Goal: Ask a question: Seek information or help from site administrators or community

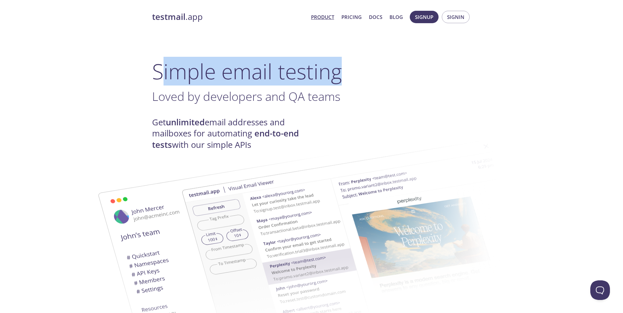
drag, startPoint x: 160, startPoint y: 68, endPoint x: 372, endPoint y: 66, distance: 211.4
click at [375, 65] on h1 "Simple email testing" at bounding box center [311, 71] width 319 height 25
click at [279, 74] on h1 "Simple email testing" at bounding box center [311, 71] width 319 height 25
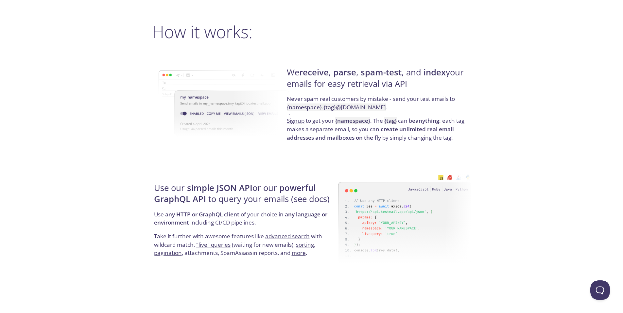
scroll to position [471, 0]
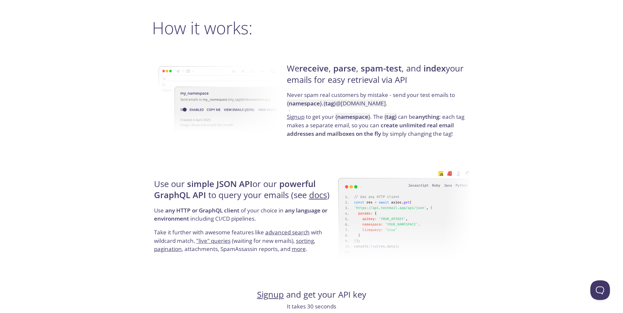
drag, startPoint x: 288, startPoint y: 67, endPoint x: 434, endPoint y: 78, distance: 146.8
click at [434, 78] on h4 "We receive , parse , spam-test , and index your emails for easy retrieval via A…" at bounding box center [378, 77] width 182 height 28
click at [316, 81] on h4 "We receive , parse , spam-test , and index your emails for easy retrieval via A…" at bounding box center [378, 77] width 182 height 28
drag, startPoint x: 289, startPoint y: 68, endPoint x: 438, endPoint y: 84, distance: 150.2
click at [438, 84] on h4 "We receive , parse , spam-test , and index your emails for easy retrieval via A…" at bounding box center [378, 77] width 182 height 28
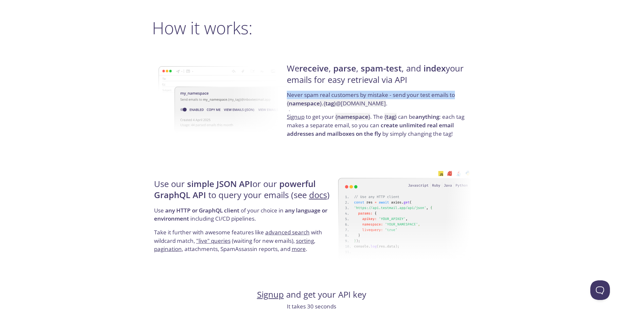
drag, startPoint x: 287, startPoint y: 94, endPoint x: 478, endPoint y: 97, distance: 191.2
click at [478, 97] on div "testmail .app Product Pricing Docs Blog Signup Signin Simple email testing Love…" at bounding box center [311, 304] width 335 height 1537
click at [298, 92] on p "Never spam real customers by mistake - send your test emails to { namespace } .…" at bounding box center [378, 102] width 182 height 22
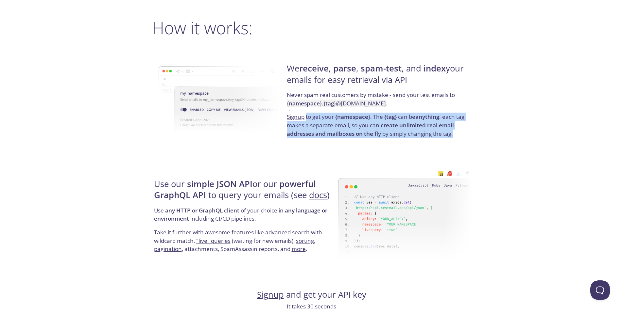
drag, startPoint x: 305, startPoint y: 116, endPoint x: 471, endPoint y: 139, distance: 167.2
click at [471, 139] on div "testmail .app Product Pricing Docs Blog Signup Signin Simple email testing Love…" at bounding box center [311, 304] width 335 height 1537
click at [290, 131] on strong "create unlimited real email addresses and mailboxes on the fly" at bounding box center [370, 130] width 167 height 16
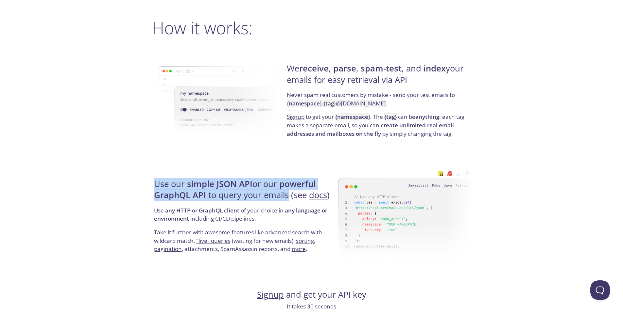
drag, startPoint x: 156, startPoint y: 183, endPoint x: 282, endPoint y: 198, distance: 127.4
click at [286, 198] on h4 "Use our simple JSON API or our powerful GraphQL API to query your emails (see d…" at bounding box center [245, 193] width 182 height 28
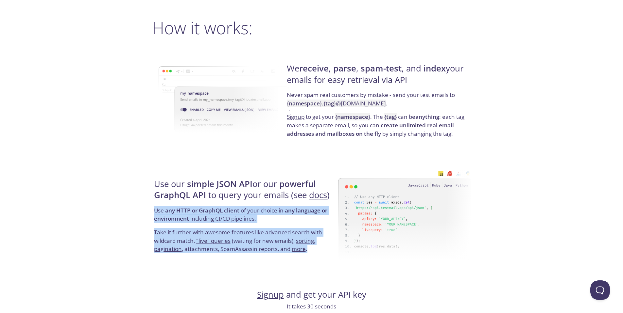
drag, startPoint x: 156, startPoint y: 211, endPoint x: 340, endPoint y: 221, distance: 184.9
click at [340, 221] on div "Use our simple JSON API or our powerful GraphQL API to query your emails (see d…" at bounding box center [311, 216] width 319 height 105
click at [242, 220] on p "Use any HTTP or GraphQL client of your choice in any language or environment in…" at bounding box center [245, 218] width 182 height 22
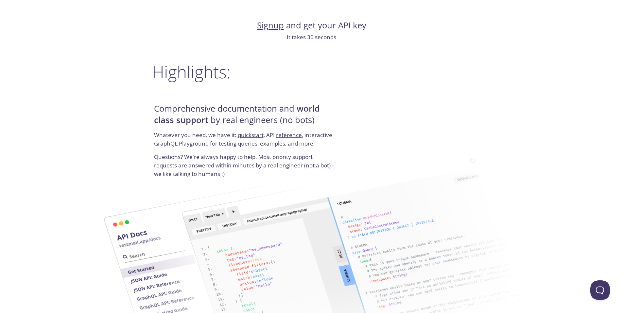
scroll to position [745, 0]
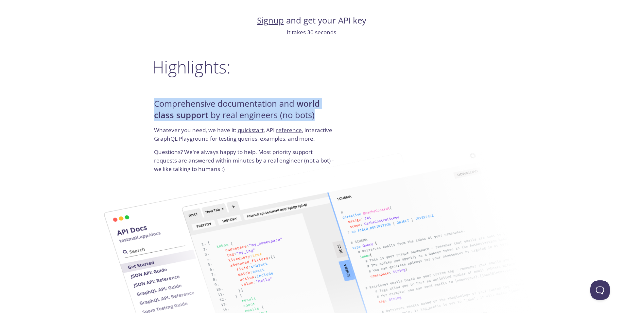
drag, startPoint x: 156, startPoint y: 105, endPoint x: 326, endPoint y: 111, distance: 170.4
click at [326, 111] on h4 "Comprehensive documentation and world class support by real engineers (no bots)" at bounding box center [245, 112] width 182 height 28
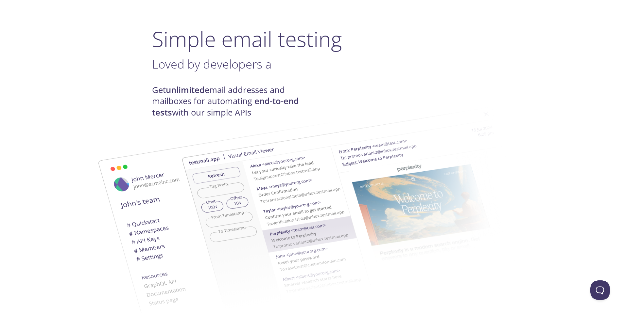
scroll to position [0, 0]
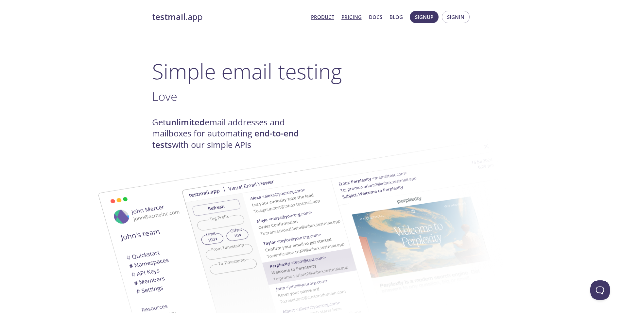
click at [358, 18] on link "Pricing" at bounding box center [351, 17] width 20 height 8
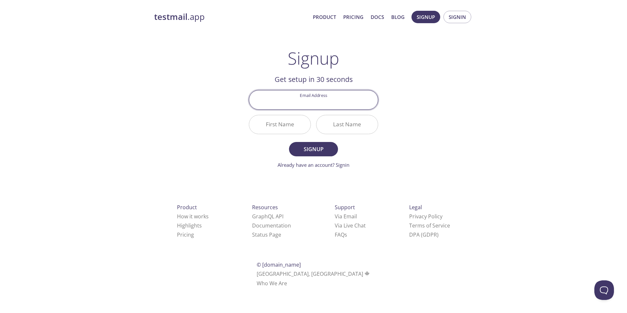
click at [321, 56] on h1 "Signup" at bounding box center [314, 58] width 52 height 20
click at [335, 225] on link "Via Live Chat" at bounding box center [350, 225] width 31 height 7
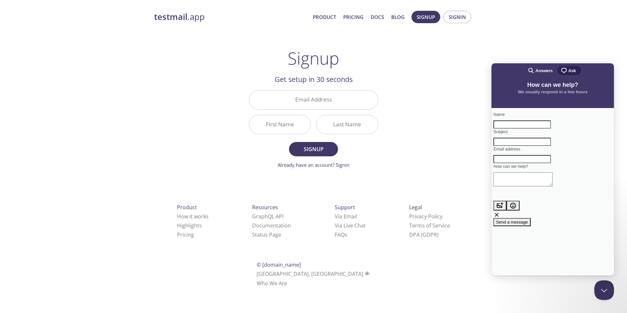
click at [517, 129] on input "Name" at bounding box center [523, 125] width 58 height 8
type input "[PERSON_NAME]"
type input "[EMAIL_ADDRESS][DOMAIN_NAME]"
click at [518, 146] on input "Subject" at bounding box center [523, 142] width 58 height 8
type input "Github student pack"
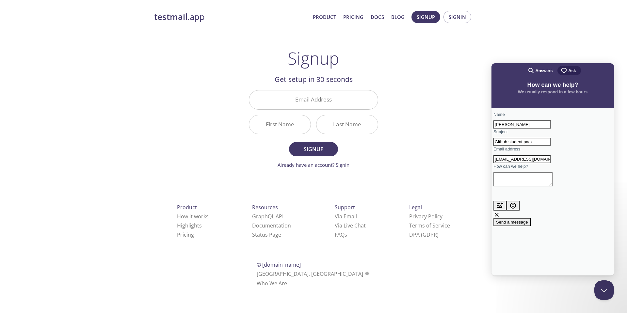
click at [545, 187] on textarea "How can we help?" at bounding box center [523, 180] width 59 height 14
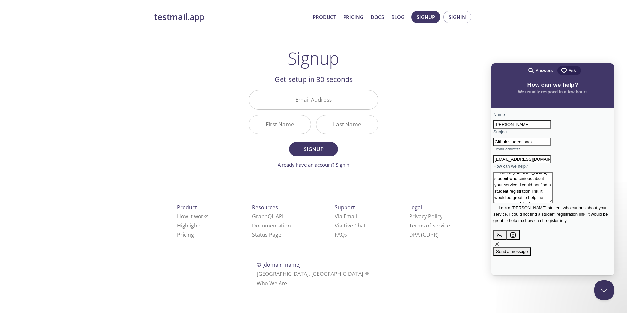
scroll to position [3, 0]
type textarea "Hi I am a [PERSON_NAME] student who curious about your service. I could not fin…"
click at [528, 256] on span "Send a message" at bounding box center [512, 258] width 32 height 5
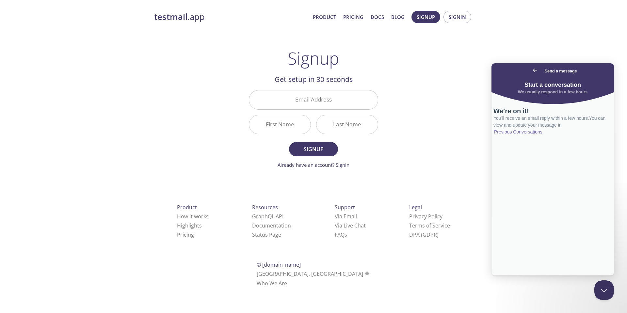
click at [545, 136] on link "Previous Conversations ." at bounding box center [519, 132] width 51 height 7
